Goal: Task Accomplishment & Management: Manage account settings

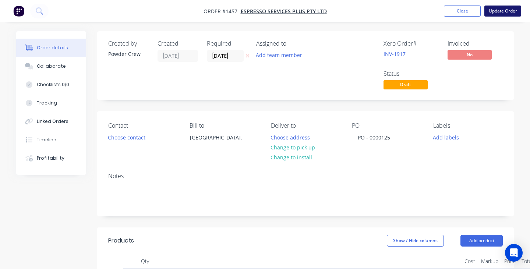
click at [499, 11] on button "Update Order" at bounding box center [502, 11] width 37 height 11
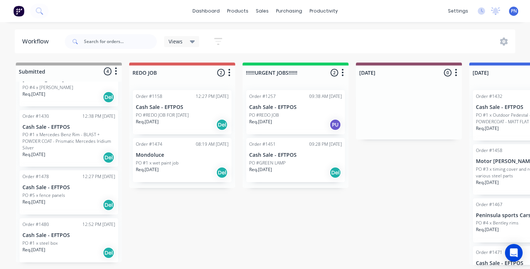
click at [85, 192] on div "PO #5 x fence panels" at bounding box center [68, 195] width 93 height 7
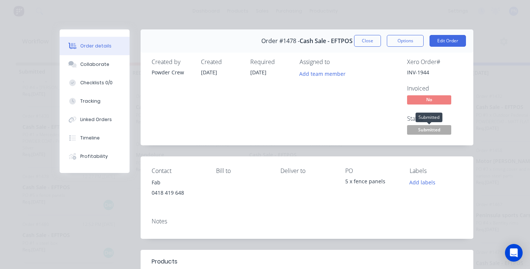
click at [435, 129] on span "Submitted" at bounding box center [429, 129] width 44 height 9
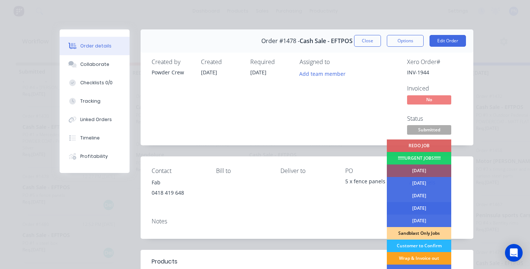
click at [424, 205] on div "[DATE]" at bounding box center [419, 208] width 64 height 13
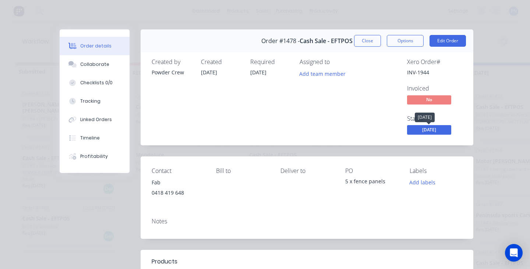
click at [423, 131] on span "[DATE]" at bounding box center [429, 129] width 44 height 9
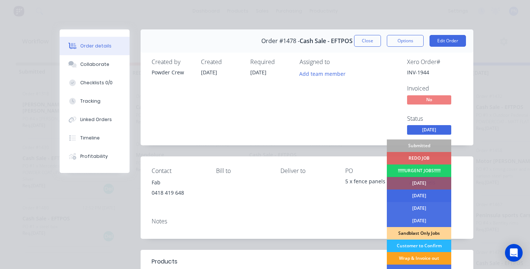
click at [417, 193] on div "[DATE]" at bounding box center [419, 195] width 64 height 13
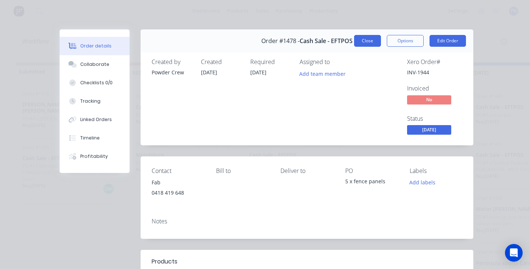
click at [368, 43] on button "Close" at bounding box center [367, 41] width 27 height 12
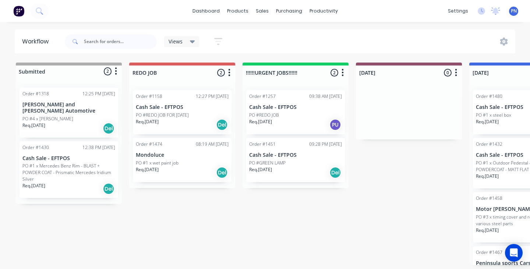
click at [204, 164] on div "PO #1 x wet paint job" at bounding box center [182, 163] width 93 height 7
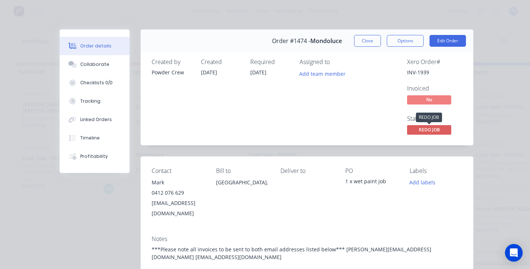
click at [428, 128] on span "REDO JOB" at bounding box center [429, 129] width 44 height 9
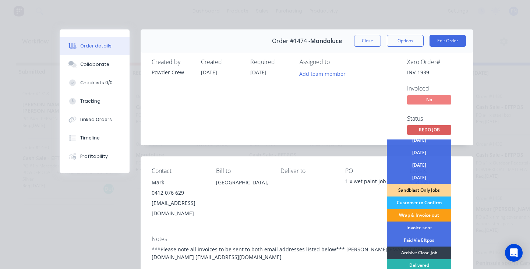
scroll to position [49, 0]
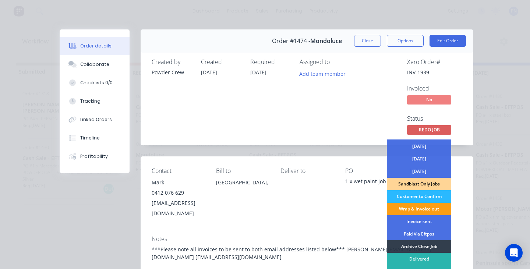
click at [421, 210] on div "Wrap & Invoice out" at bounding box center [419, 209] width 64 height 13
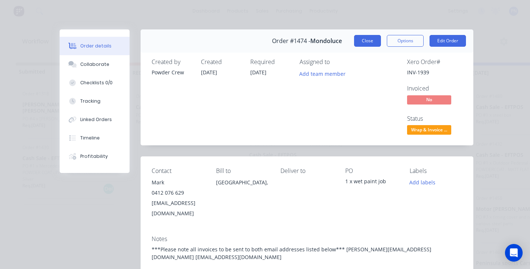
click at [369, 38] on button "Close" at bounding box center [367, 41] width 27 height 12
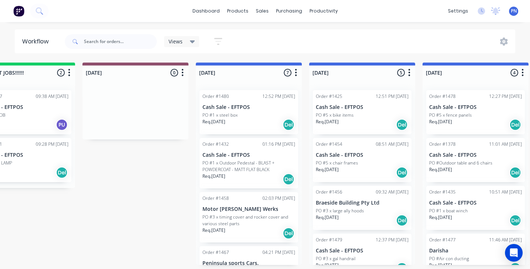
scroll to position [0, 274]
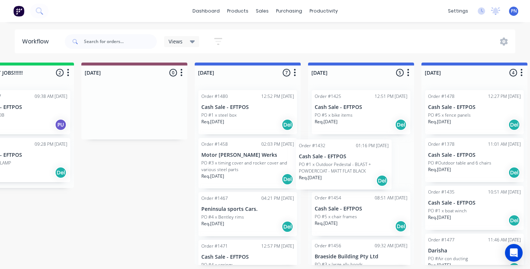
drag, startPoint x: 250, startPoint y: 171, endPoint x: 350, endPoint y: 172, distance: 100.0
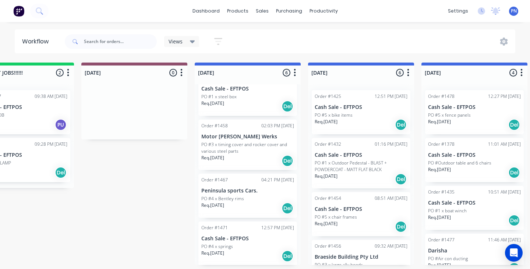
scroll to position [20, 0]
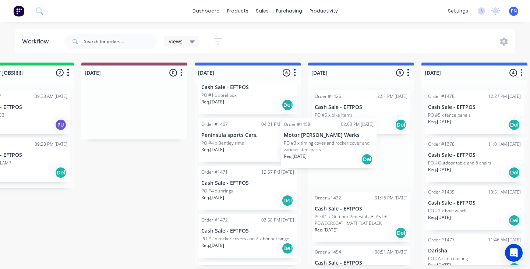
drag, startPoint x: 249, startPoint y: 155, endPoint x: 336, endPoint y: 155, distance: 87.2
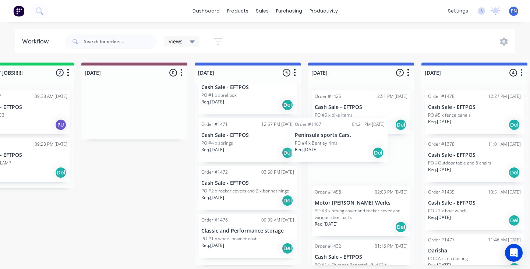
drag, startPoint x: 253, startPoint y: 144, endPoint x: 349, endPoint y: 144, distance: 95.6
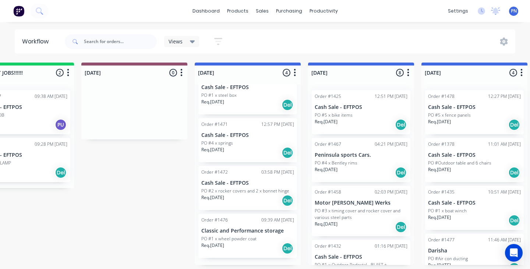
scroll to position [19, 0]
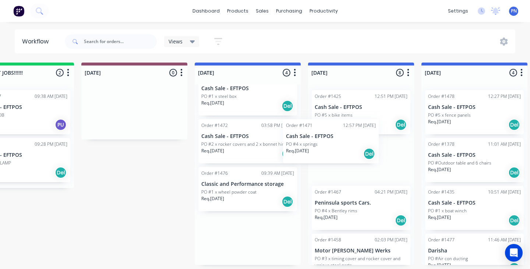
drag, startPoint x: 248, startPoint y: 150, endPoint x: 336, endPoint y: 150, distance: 87.9
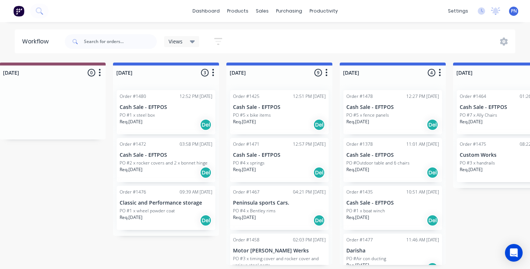
scroll to position [0, 361]
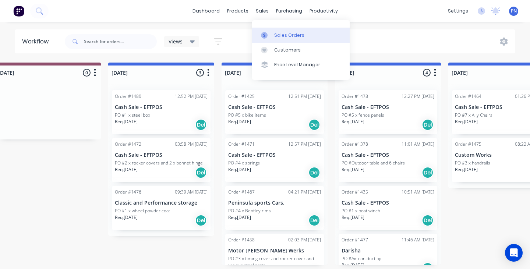
click at [277, 33] on div "Sales Orders" at bounding box center [289, 35] width 30 height 7
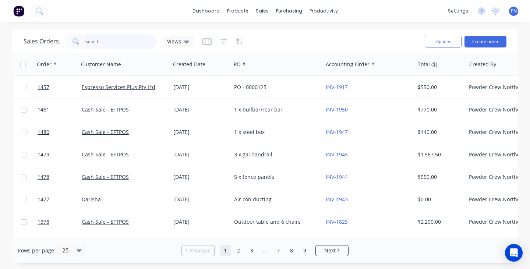
click at [115, 44] on input "text" at bounding box center [121, 41] width 72 height 15
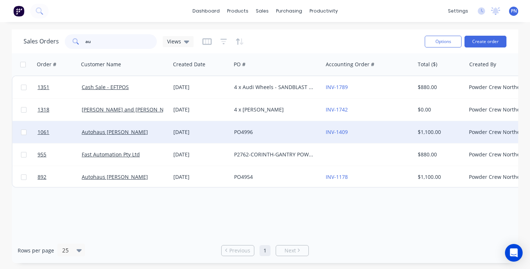
type input "a"
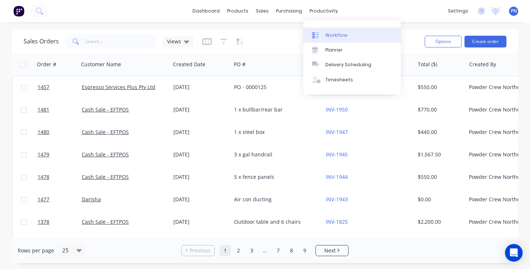
click at [327, 33] on div "Workflow" at bounding box center [336, 35] width 22 height 7
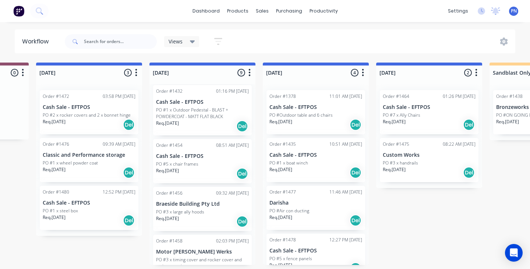
scroll to position [54, 0]
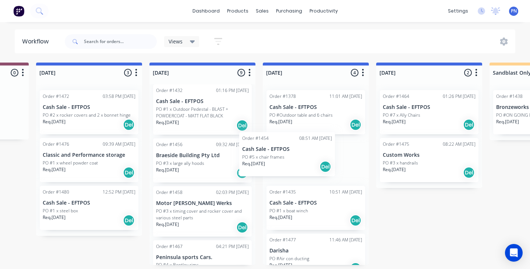
drag, startPoint x: 210, startPoint y: 164, endPoint x: 298, endPoint y: 157, distance: 87.5
click at [299, 158] on div "Submitted 2 Status colour #ADADAD hex #ADADAD Save Cancel Summaries Total order…" at bounding box center [442, 164] width 1760 height 202
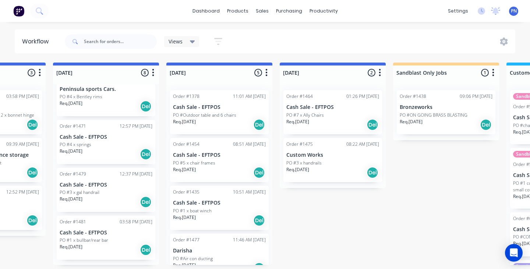
scroll to position [0, 534]
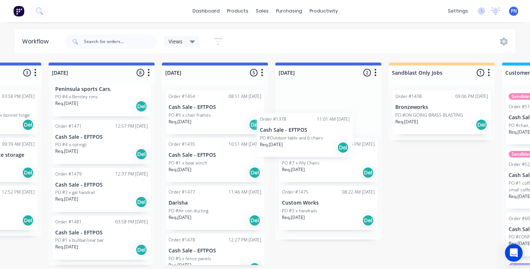
drag, startPoint x: 213, startPoint y: 120, endPoint x: 306, endPoint y: 142, distance: 95.2
click at [308, 142] on div "Submitted 2 Status colour #ADADAD hex #ADADAD Save Cancel Summaries Total order…" at bounding box center [341, 164] width 1760 height 202
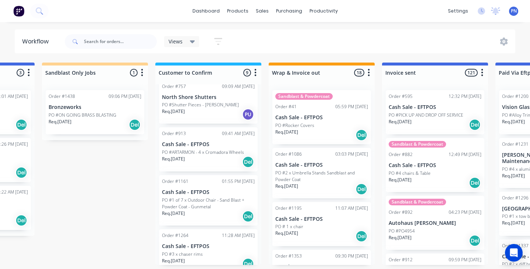
scroll to position [190, 0]
click at [226, 211] on div "Req. [DATE] Del" at bounding box center [208, 216] width 93 height 13
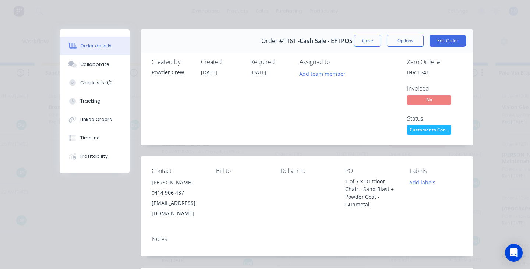
scroll to position [0, 0]
click at [363, 42] on button "Close" at bounding box center [367, 41] width 27 height 12
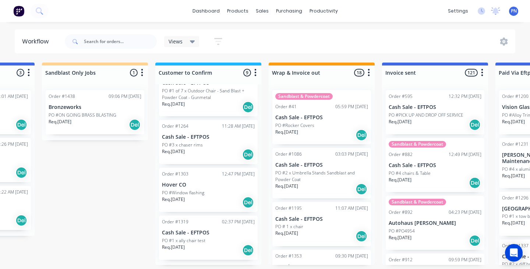
scroll to position [299, 0]
click at [226, 204] on div "Req. [DATE] Del" at bounding box center [208, 202] width 93 height 13
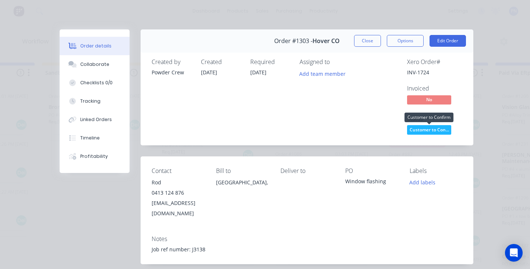
click at [435, 130] on span "Customer to Con..." at bounding box center [429, 129] width 44 height 9
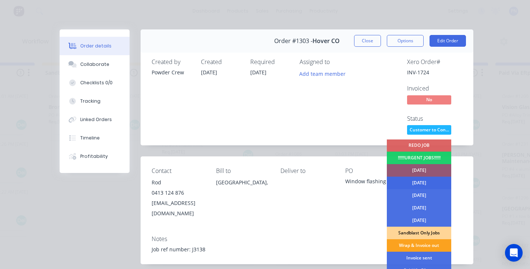
scroll to position [17, 0]
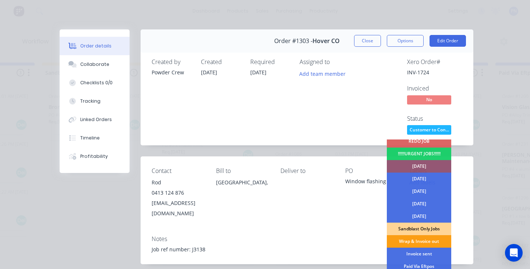
click at [419, 242] on div "Wrap & Invoice out" at bounding box center [419, 241] width 64 height 13
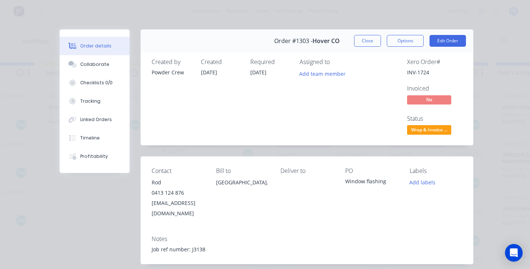
scroll to position [251, 0]
click at [370, 44] on button "Close" at bounding box center [367, 41] width 27 height 12
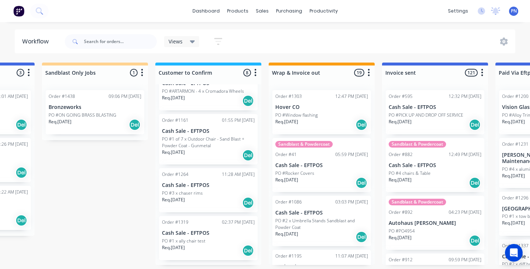
scroll to position [0, 880]
click at [233, 239] on div "PO #1 x ally chair test" at bounding box center [208, 241] width 93 height 7
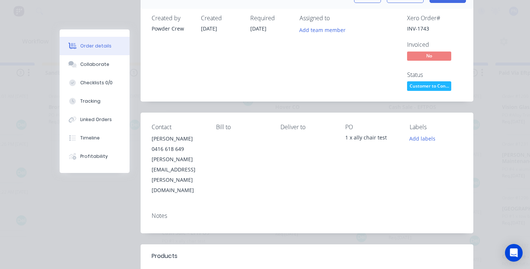
scroll to position [23, 0]
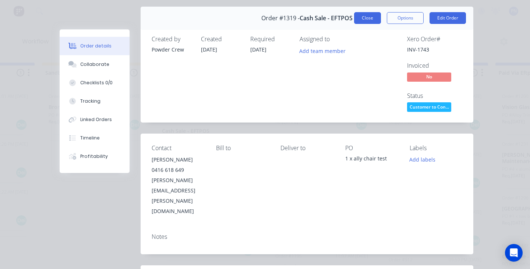
click at [367, 17] on button "Close" at bounding box center [367, 18] width 27 height 12
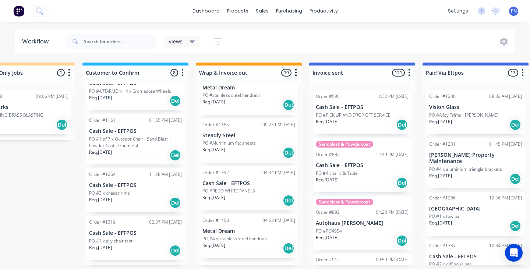
scroll to position [285, 0]
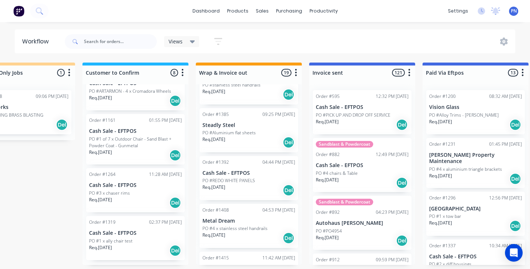
click at [264, 190] on div "Req. [DATE] Del" at bounding box center [248, 190] width 93 height 13
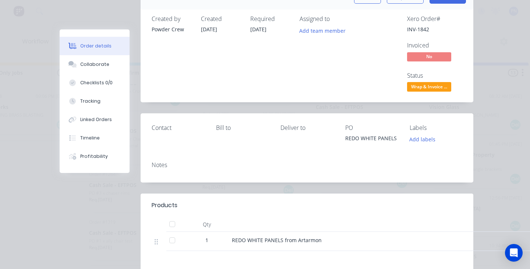
scroll to position [7, 0]
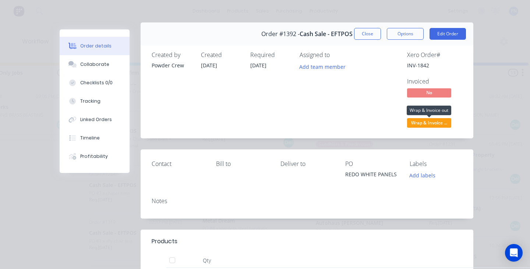
click at [433, 119] on span "Wrap & Invoice ..." at bounding box center [429, 122] width 44 height 9
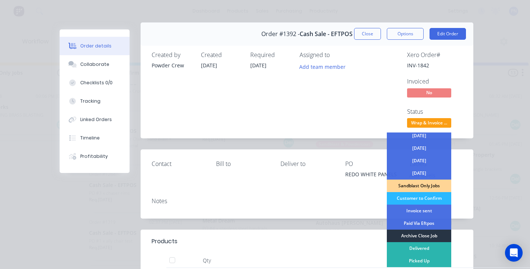
scroll to position [53, 0]
click at [415, 236] on div "Archive Close Job" at bounding box center [419, 235] width 64 height 13
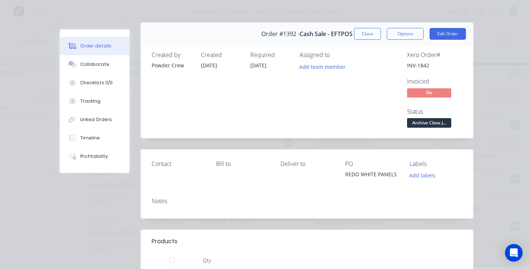
click at [366, 33] on button "Close" at bounding box center [367, 34] width 27 height 12
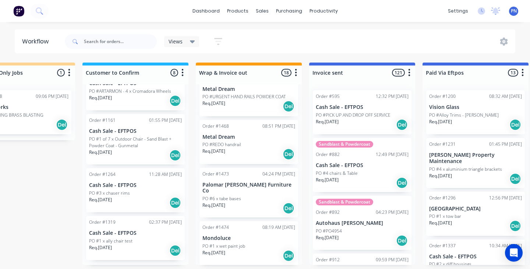
scroll to position [0, 953]
click at [259, 195] on div "PO #6 x tabe bases" at bounding box center [248, 198] width 93 height 7
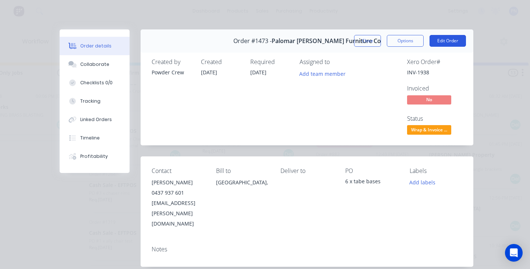
click at [437, 41] on button "Edit Order" at bounding box center [447, 41] width 36 height 12
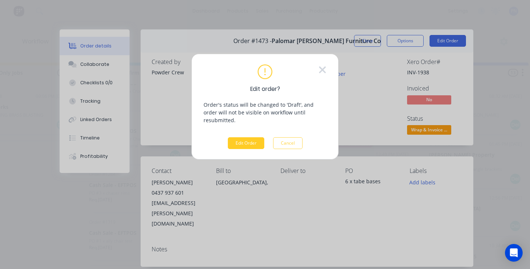
click at [249, 137] on button "Edit Order" at bounding box center [246, 143] width 36 height 12
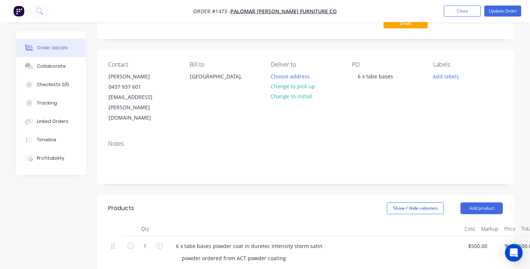
scroll to position [120, 0]
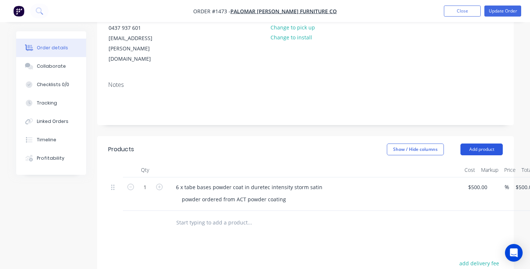
click at [479, 143] on button "Add product" at bounding box center [481, 149] width 42 height 12
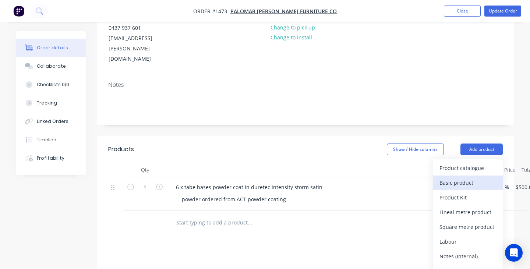
click at [463, 177] on div "Basic product" at bounding box center [467, 182] width 57 height 11
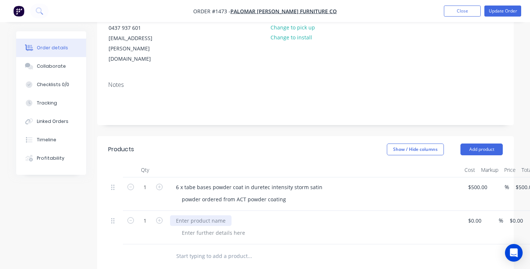
click at [203, 215] on div at bounding box center [200, 220] width 61 height 11
click at [241, 215] on div "special ordered powdered" at bounding box center [208, 220] width 77 height 11
click at [475, 215] on div "$0.00" at bounding box center [475, 220] width 17 height 11
type input "$350.00"
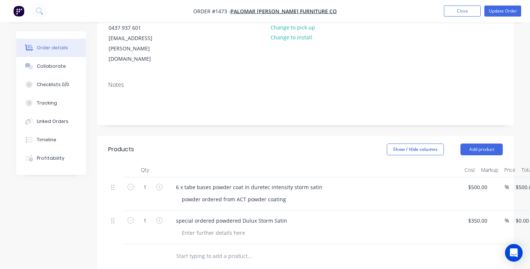
type input "$350.00"
click at [417, 215] on div "special ordered powdered Dulux Storm Satin" at bounding box center [314, 220] width 288 height 11
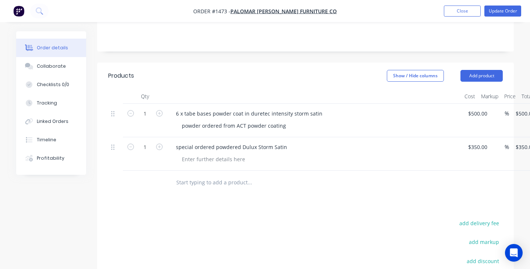
scroll to position [185, 0]
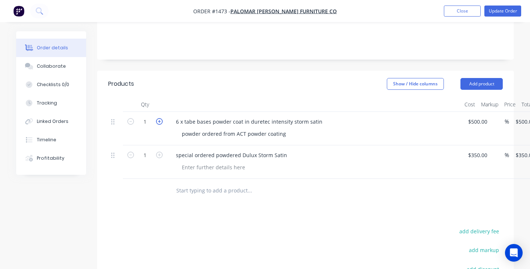
click at [160, 118] on icon "button" at bounding box center [159, 121] width 7 height 7
type input "2"
type input "$1,000.00"
click at [160, 118] on icon "button" at bounding box center [159, 121] width 7 height 7
type input "3"
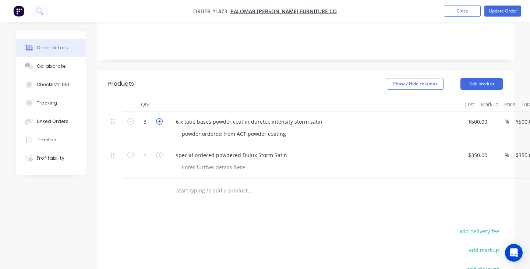
type input "$1,500.00"
click at [160, 118] on icon "button" at bounding box center [159, 121] width 7 height 7
type input "4"
type input "$2,000.00"
click at [160, 118] on icon "button" at bounding box center [159, 121] width 7 height 7
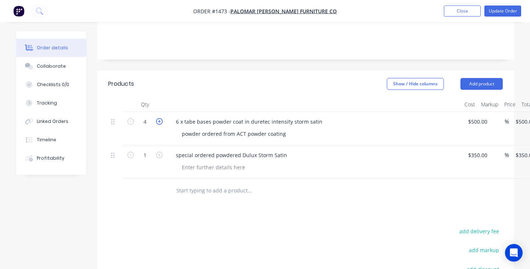
type input "5"
type input "$2,500.00"
click at [160, 118] on icon "button" at bounding box center [159, 121] width 7 height 7
type input "6"
type input "$3,000.00"
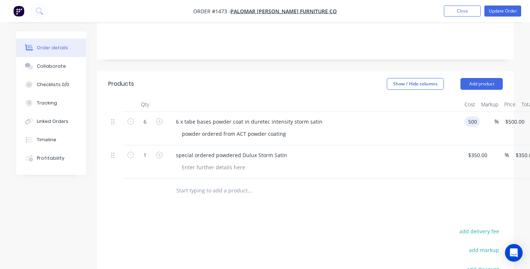
click at [471, 116] on input "500" at bounding box center [473, 121] width 13 height 11
type input "$50.00"
type input "$300.00"
click at [417, 145] on div "special ordered powdered Dulux Storm Satin" at bounding box center [314, 161] width 294 height 33
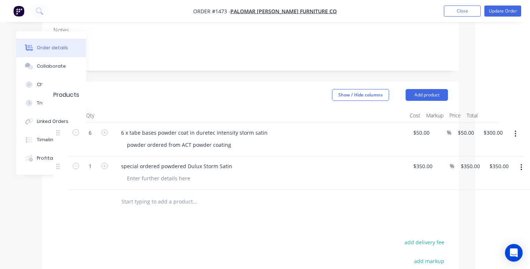
scroll to position [172, 55]
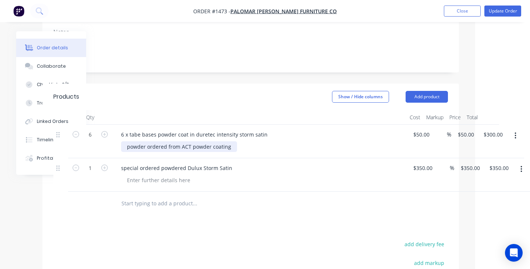
click at [197, 141] on div "powder ordered from ACT powder coating" at bounding box center [179, 146] width 116 height 11
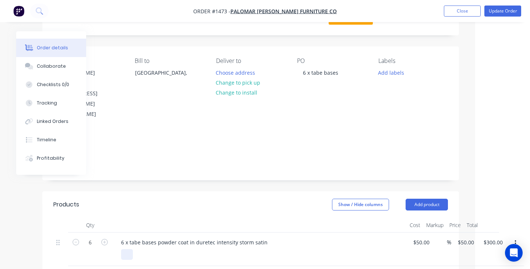
scroll to position [53, 55]
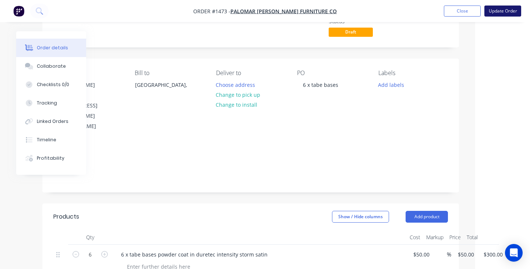
click at [500, 12] on button "Update Order" at bounding box center [502, 11] width 37 height 11
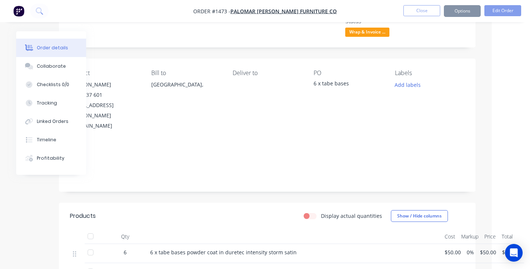
scroll to position [0, 0]
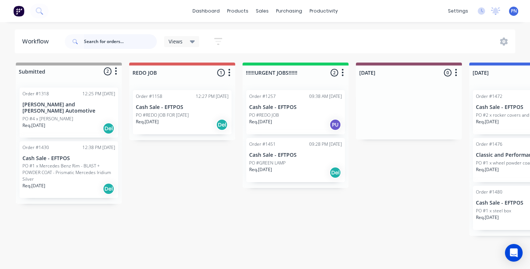
click at [105, 41] on input "text" at bounding box center [120, 41] width 73 height 15
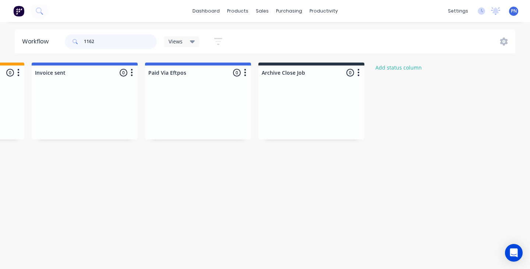
scroll to position [0, 1230]
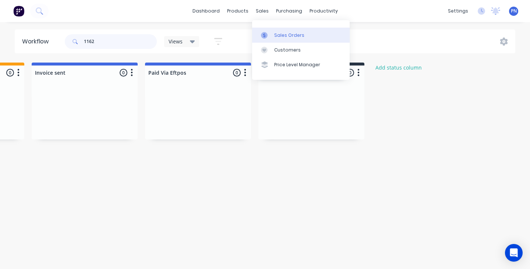
type input "1162"
click at [281, 33] on div "Sales Orders" at bounding box center [289, 35] width 30 height 7
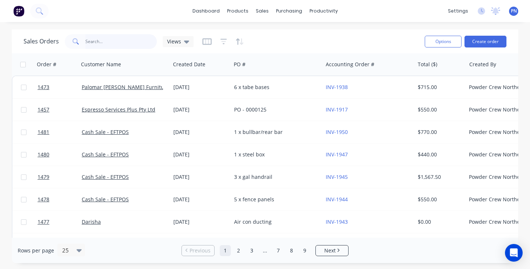
click at [107, 43] on input "text" at bounding box center [121, 41] width 72 height 15
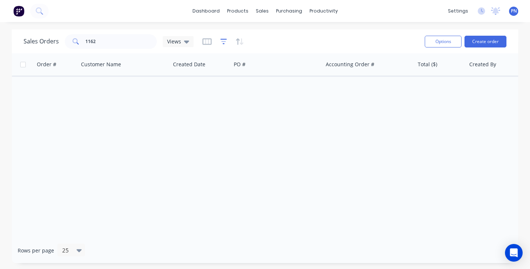
click at [223, 43] on icon "button" at bounding box center [223, 42] width 7 height 6
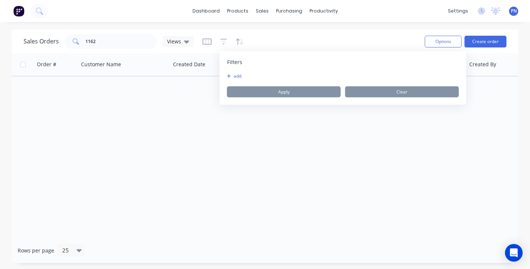
click at [236, 73] on button "add" at bounding box center [236, 76] width 18 height 6
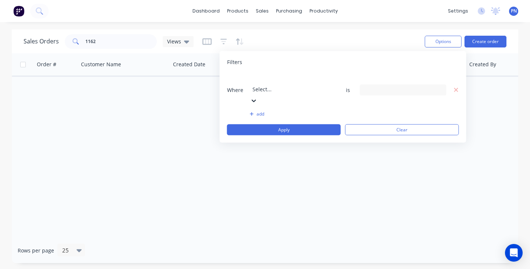
click at [269, 85] on div "Select..." at bounding box center [283, 89] width 62 height 8
click at [378, 86] on div "18 Status selected" at bounding box center [397, 90] width 67 height 8
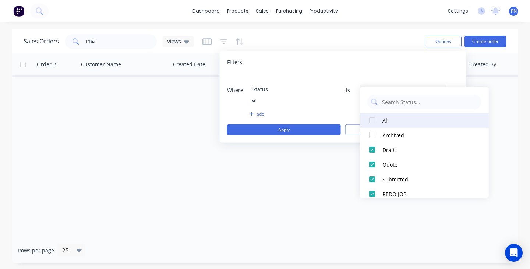
click at [374, 120] on div at bounding box center [371, 120] width 15 height 15
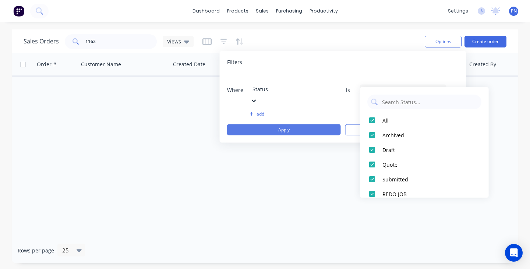
click at [321, 124] on button "Apply" at bounding box center [284, 129] width 114 height 11
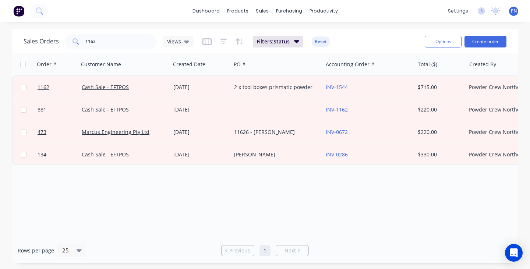
scroll to position [0, 0]
click at [102, 42] on input "1162" at bounding box center [121, 41] width 72 height 15
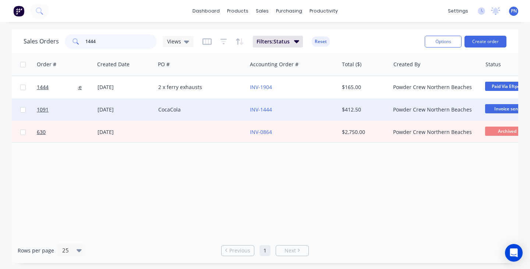
scroll to position [0, 98]
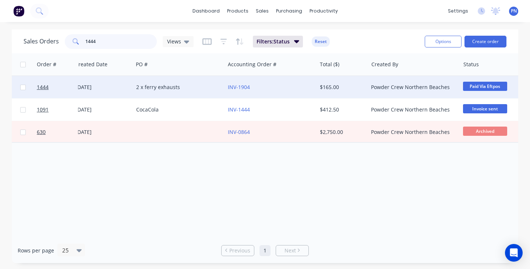
type input "1444"
click at [486, 84] on span "Paid Via Eftpos" at bounding box center [485, 86] width 44 height 9
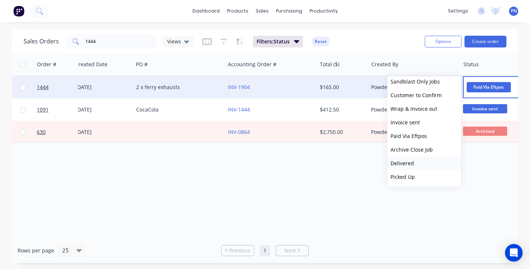
scroll to position [113, 0]
click at [420, 151] on span "Archive Close Job" at bounding box center [411, 149] width 42 height 7
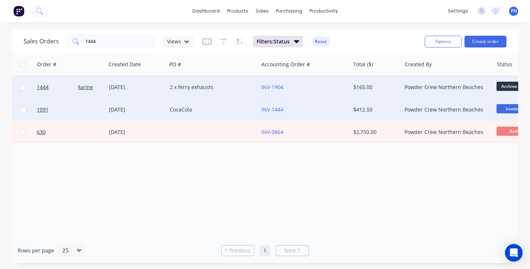
scroll to position [0, 64]
click at [228, 110] on div "CocaCola" at bounding box center [211, 109] width 82 height 7
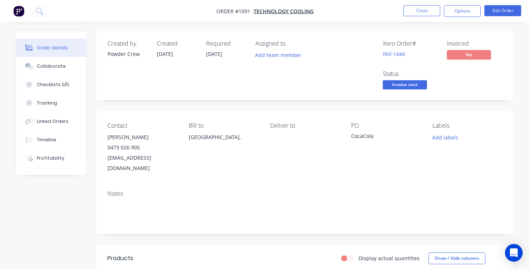
scroll to position [12, 1]
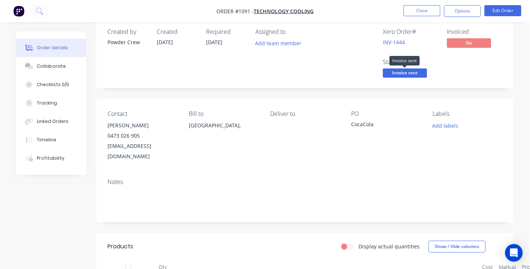
click at [417, 71] on span "Invoice sent" at bounding box center [404, 72] width 44 height 9
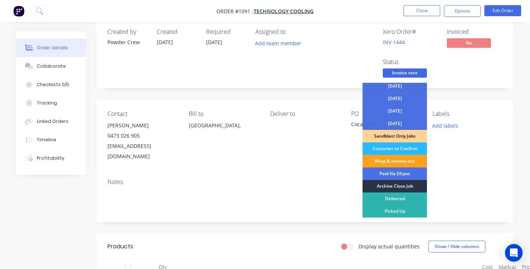
scroll to position [53, 0]
click at [394, 185] on div "Archive Close Job" at bounding box center [394, 186] width 64 height 13
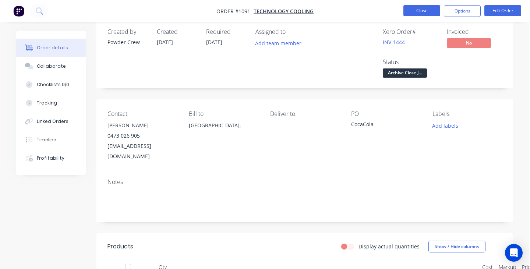
click at [425, 11] on button "Close" at bounding box center [421, 10] width 37 height 11
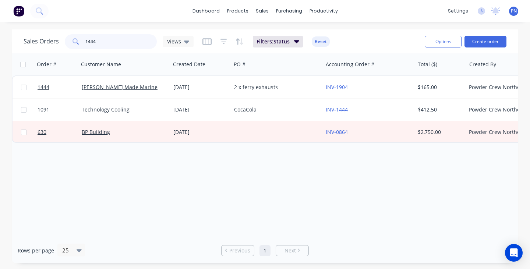
click at [114, 39] on input "1444" at bounding box center [121, 41] width 72 height 15
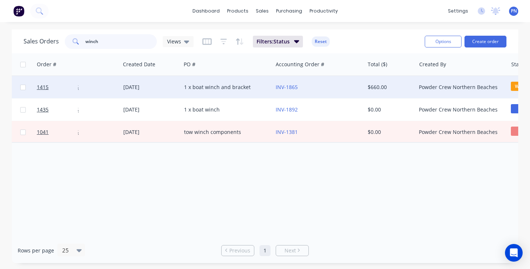
scroll to position [0, 52]
type input "winch"
click at [335, 86] on div "INV-1865" at bounding box center [315, 86] width 82 height 7
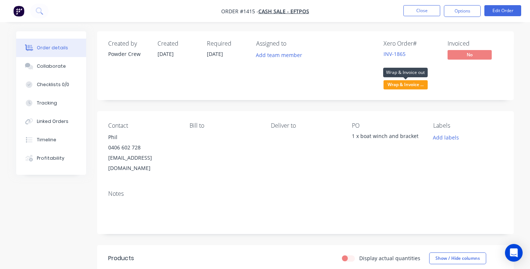
click at [403, 84] on span "Wrap & Invoice ..." at bounding box center [405, 84] width 44 height 9
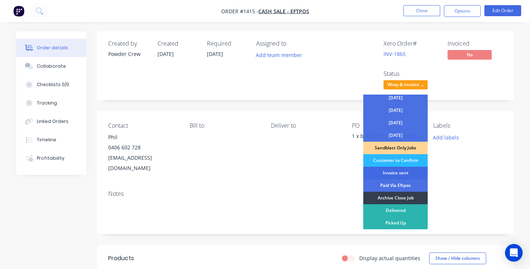
scroll to position [53, 0]
click at [391, 196] on div "Archive Close Job" at bounding box center [395, 198] width 64 height 13
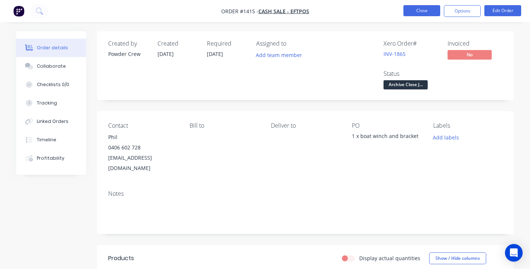
click at [416, 11] on button "Close" at bounding box center [421, 10] width 37 height 11
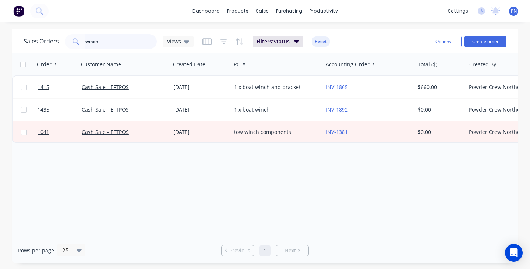
click at [142, 43] on input "winch" at bounding box center [121, 41] width 72 height 15
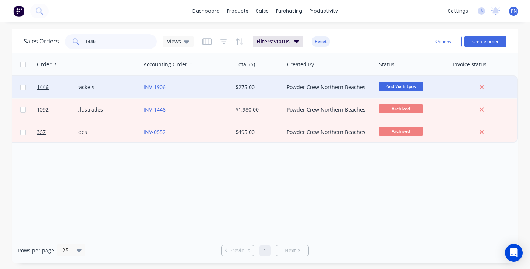
scroll to position [0, 182]
click at [394, 86] on span "Paid Via Eftpos" at bounding box center [401, 86] width 44 height 9
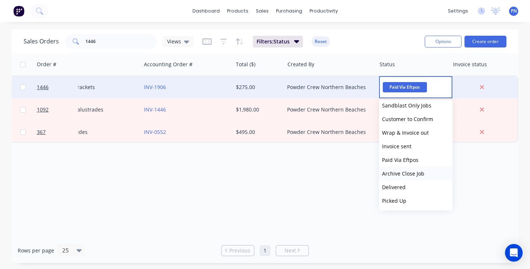
scroll to position [113, 0]
click at [402, 173] on span "Archive Close Job" at bounding box center [403, 173] width 42 height 7
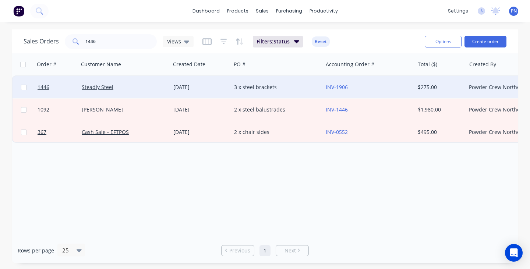
scroll to position [0, 0]
click at [104, 43] on input "1446" at bounding box center [121, 41] width 72 height 15
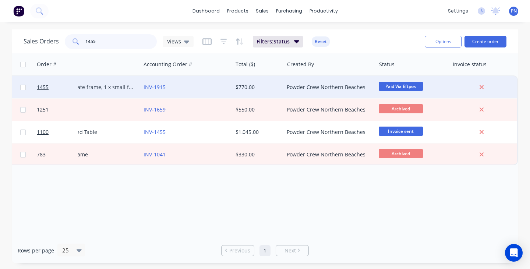
scroll to position [0, 182]
type input "1455"
click at [395, 85] on span "Paid Via Eftpos" at bounding box center [401, 86] width 44 height 9
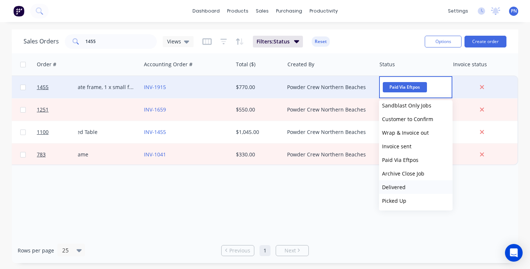
scroll to position [113, 0]
click at [407, 172] on span "Archive Close Job" at bounding box center [403, 173] width 42 height 7
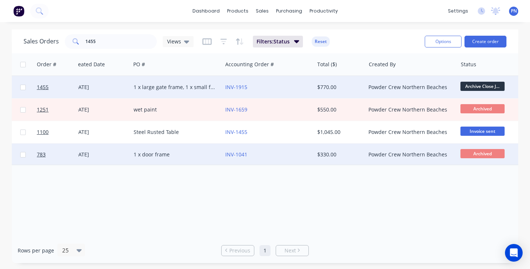
scroll to position [0, 124]
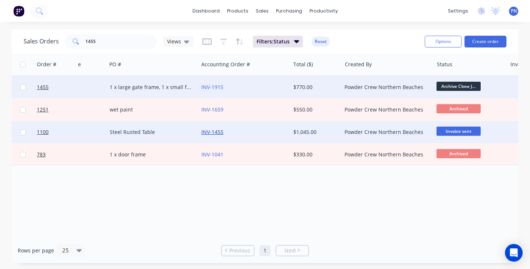
click at [222, 133] on link "INV-1455" at bounding box center [212, 131] width 22 height 7
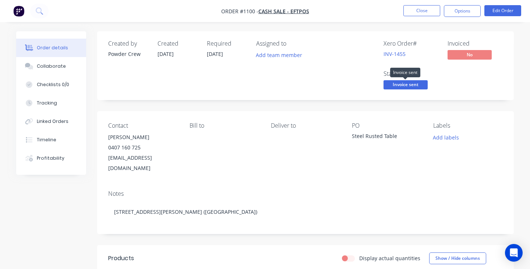
click at [413, 86] on span "Invoice sent" at bounding box center [405, 84] width 44 height 9
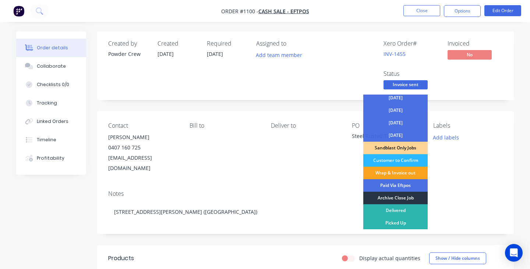
scroll to position [53, 0]
click at [399, 199] on div "Archive Close Job" at bounding box center [395, 198] width 64 height 13
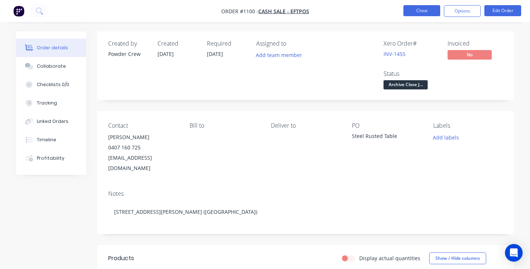
click at [411, 10] on button "Close" at bounding box center [421, 10] width 37 height 11
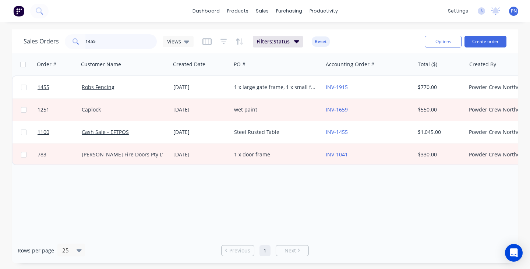
click at [135, 39] on input "1455" at bounding box center [121, 41] width 72 height 15
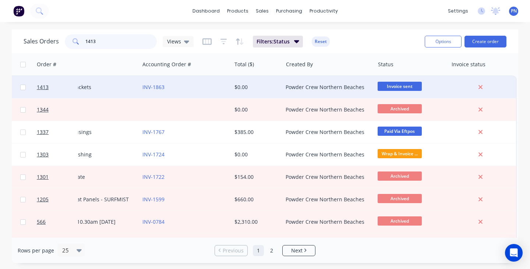
scroll to position [0, 185]
type input "1413"
click at [394, 87] on span "Invoice sent" at bounding box center [399, 86] width 44 height 9
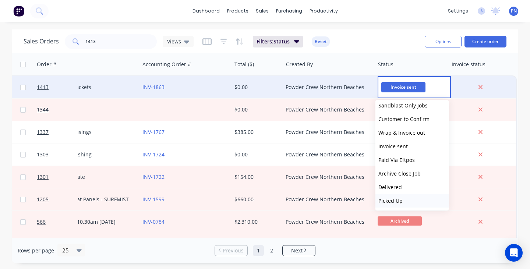
scroll to position [113, 0]
click at [402, 174] on span "Archive Close Job" at bounding box center [399, 173] width 42 height 7
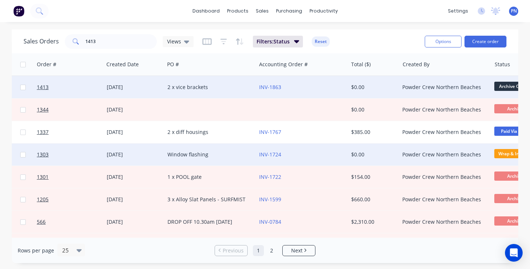
scroll to position [0, 76]
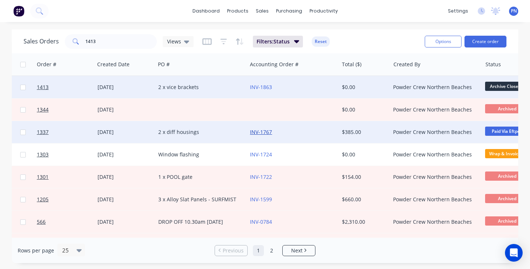
click at [265, 131] on link "INV-1767" at bounding box center [261, 131] width 22 height 7
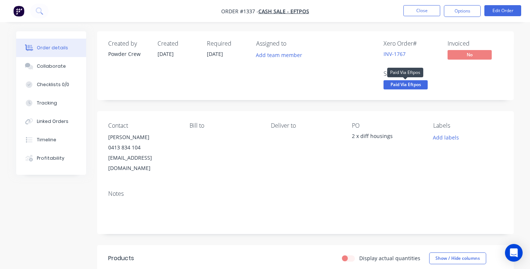
click at [402, 84] on span "Paid Via Eftpos" at bounding box center [405, 84] width 44 height 9
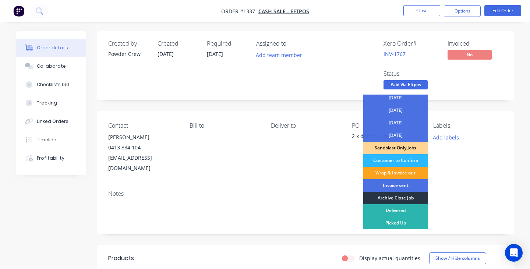
scroll to position [53, 0]
click at [400, 197] on div "Archive Close Job" at bounding box center [395, 198] width 64 height 13
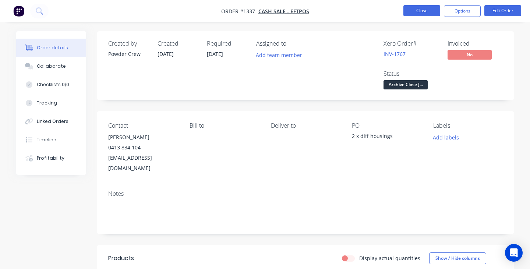
click at [427, 11] on button "Close" at bounding box center [421, 10] width 37 height 11
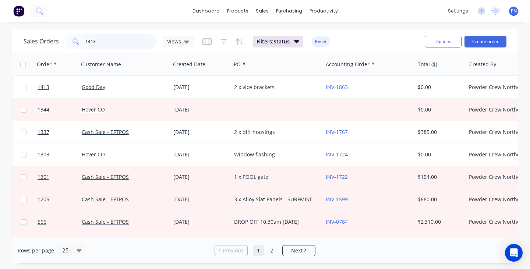
click at [128, 44] on input "1413" at bounding box center [121, 41] width 72 height 15
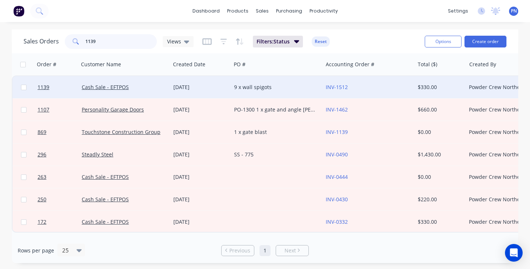
type input "1139"
click at [296, 79] on div "9 x wall spigots" at bounding box center [277, 87] width 92 height 22
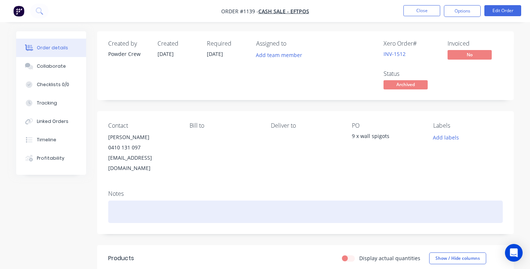
click at [200, 200] on div at bounding box center [305, 211] width 394 height 22
